Goal: Task Accomplishment & Management: Manage account settings

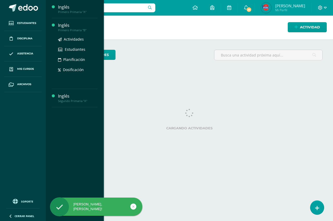
click at [64, 25] on div "Inglés" at bounding box center [77, 25] width 39 height 6
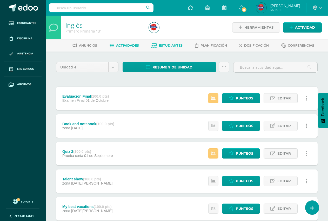
click at [173, 44] on span "Estudiantes" at bounding box center [171, 45] width 24 height 4
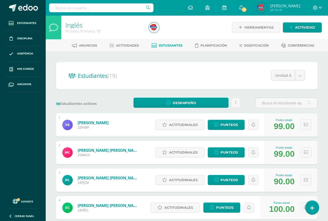
click at [302, 78] on body "Estudiantes Disciplina Asistencia Mis cursos Archivos Soporte Ayuda Reportar un…" at bounding box center [164, 208] width 328 height 417
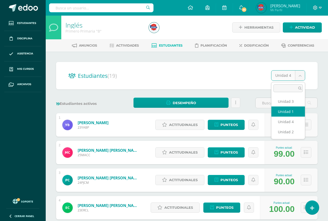
select select "/dashboard/teacher/section/4423/students/?unit=167128"
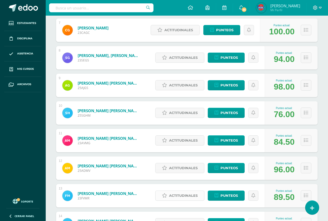
scroll to position [286, 0]
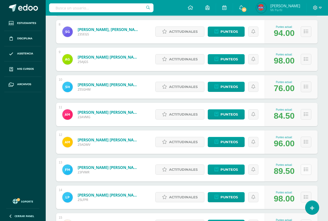
click at [306, 171] on icon at bounding box center [306, 169] width 4 height 4
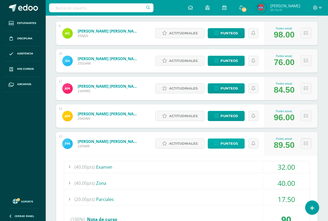
scroll to position [338, 0]
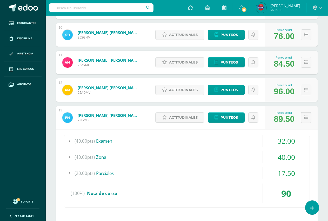
click at [305, 116] on icon at bounding box center [306, 117] width 4 height 4
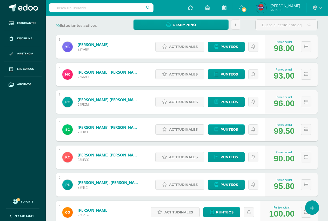
scroll to position [0, 0]
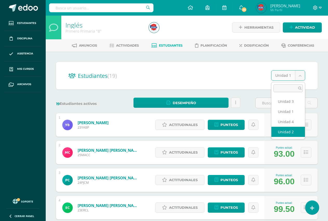
select select "/dashboard/teacher/section/4423/students/?unit=167131"
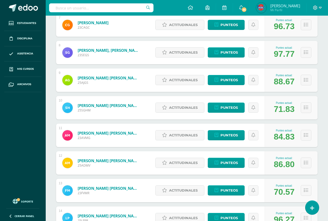
scroll to position [274, 0]
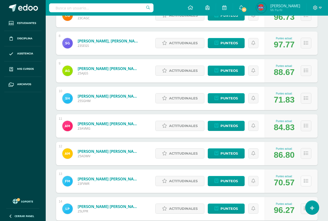
click at [306, 183] on button at bounding box center [306, 180] width 11 height 11
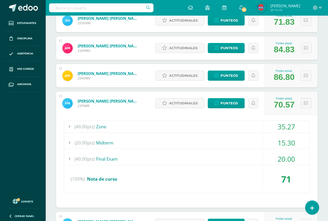
scroll to position [352, 0]
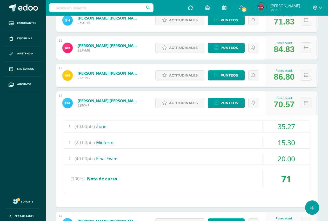
click at [307, 105] on icon at bounding box center [306, 103] width 4 height 4
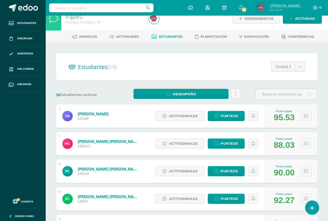
scroll to position [0, 0]
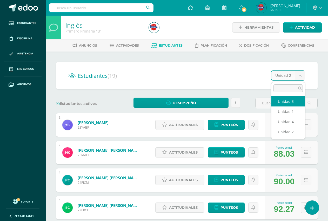
select select "/dashboard/teacher/section/4423/students/?unit=167132"
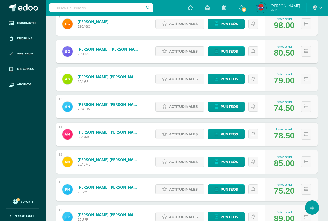
scroll to position [274, 0]
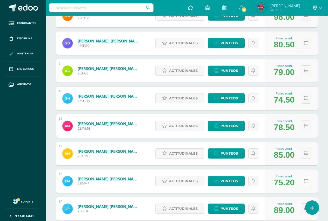
click at [308, 181] on button at bounding box center [306, 180] width 11 height 11
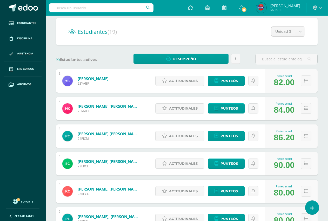
scroll to position [0, 0]
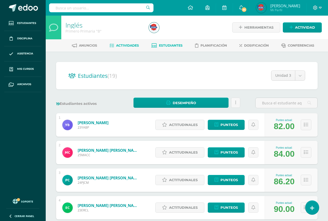
click at [129, 45] on span "Actividades" at bounding box center [127, 45] width 23 height 4
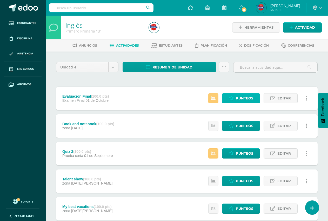
click at [242, 100] on span "Punteos" at bounding box center [244, 98] width 17 height 10
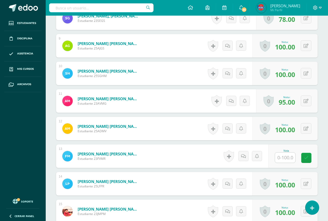
scroll to position [372, 0]
click at [287, 158] on input "text" at bounding box center [285, 157] width 20 height 10
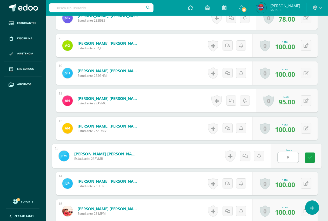
type input "80"
click at [313, 159] on link at bounding box center [310, 157] width 10 height 10
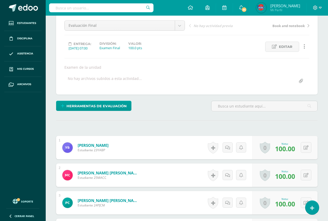
scroll to position [0, 0]
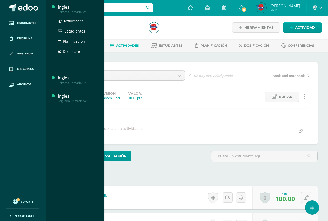
click at [64, 7] on div "Inglés" at bounding box center [77, 7] width 39 height 6
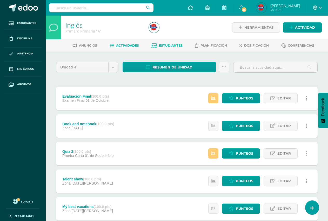
click at [164, 47] on span "Estudiantes" at bounding box center [171, 45] width 24 height 4
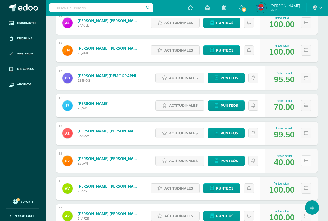
scroll to position [442, 0]
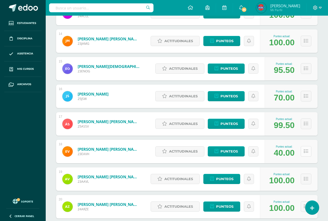
click at [308, 151] on button at bounding box center [306, 151] width 11 height 11
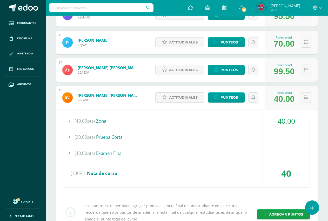
scroll to position [520, 0]
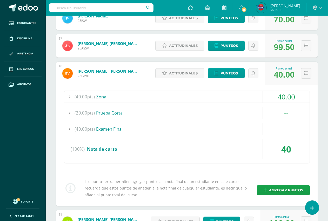
click at [308, 73] on icon at bounding box center [306, 73] width 4 height 4
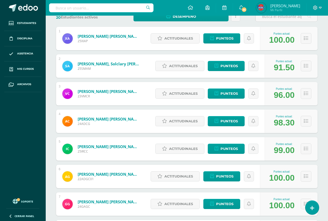
scroll to position [0, 0]
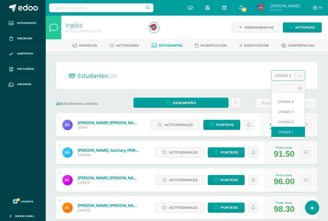
select select "/dashboard/teacher/section/4411/students/?unit=167044"
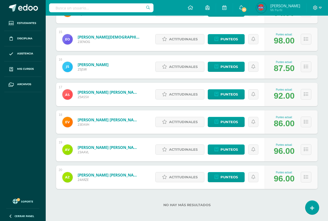
scroll to position [474, 0]
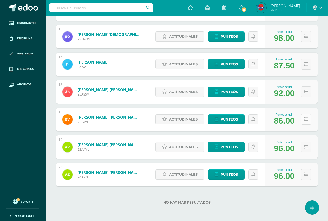
click at [306, 120] on icon at bounding box center [306, 119] width 4 height 4
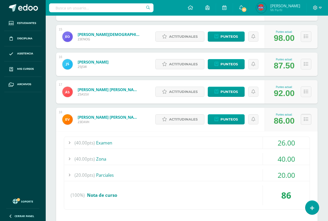
click at [304, 119] on button at bounding box center [306, 119] width 11 height 11
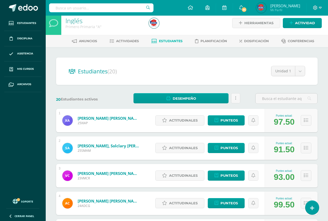
scroll to position [0, 0]
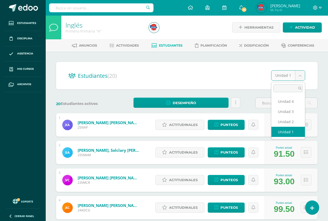
select select "/dashboard/teacher/section/4411/students/?unit=167047"
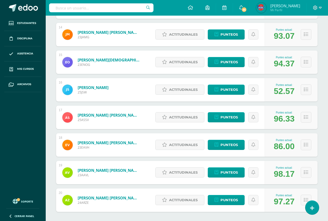
scroll to position [456, 0]
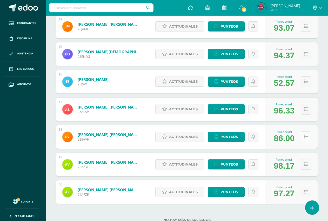
click at [306, 138] on icon at bounding box center [306, 136] width 4 height 4
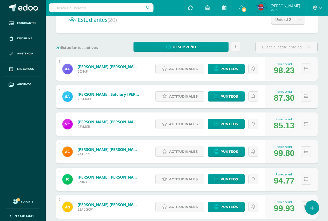
scroll to position [15, 0]
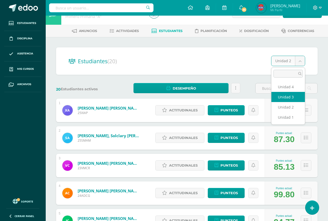
select select "/dashboard/teacher/section/4411/students/?unit=167048"
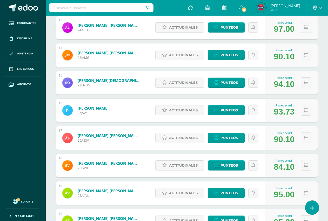
scroll to position [430, 0]
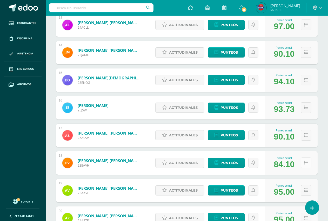
click at [310, 164] on button at bounding box center [306, 162] width 11 height 11
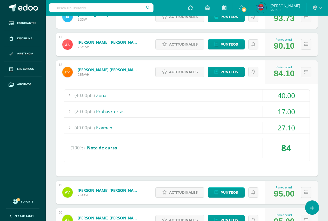
scroll to position [534, 0]
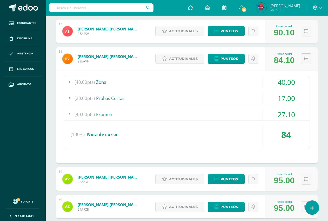
click at [307, 60] on icon at bounding box center [306, 58] width 4 height 4
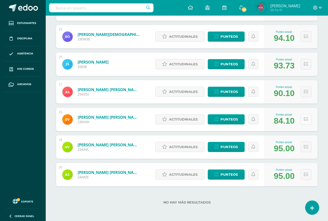
scroll to position [474, 0]
click at [305, 121] on icon at bounding box center [306, 119] width 4 height 4
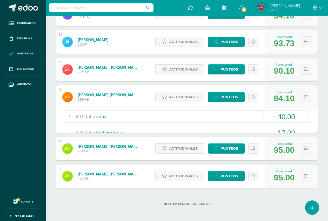
scroll to position [534, 0]
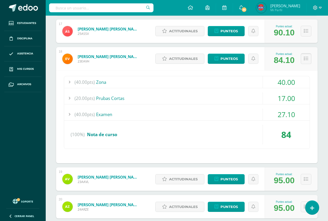
click at [306, 61] on button at bounding box center [306, 58] width 11 height 11
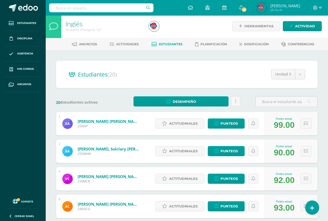
scroll to position [0, 0]
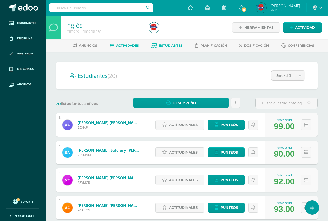
click at [124, 45] on span "Actividades" at bounding box center [127, 45] width 23 height 4
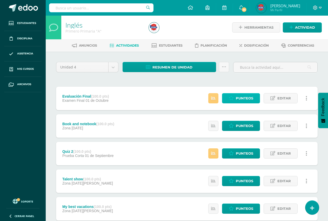
click at [239, 99] on span "Punteos" at bounding box center [244, 98] width 17 height 10
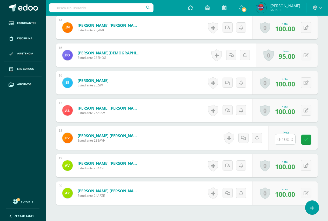
scroll to position [528, 0]
click at [290, 139] on input "text" at bounding box center [285, 139] width 20 height 10
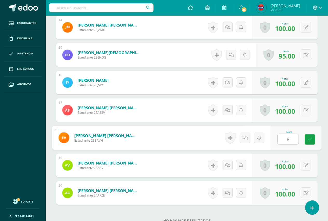
type input "85"
click at [311, 140] on icon at bounding box center [310, 139] width 5 height 4
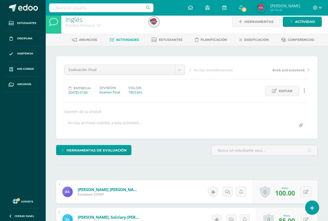
scroll to position [0, 0]
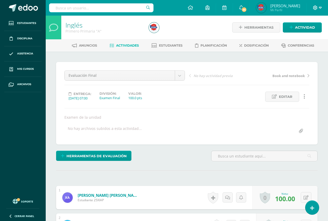
click at [317, 9] on icon at bounding box center [315, 7] width 4 height 4
click at [297, 36] on span "Cerrar sesión" at bounding box center [303, 35] width 23 height 5
